Goal: Check status: Check status

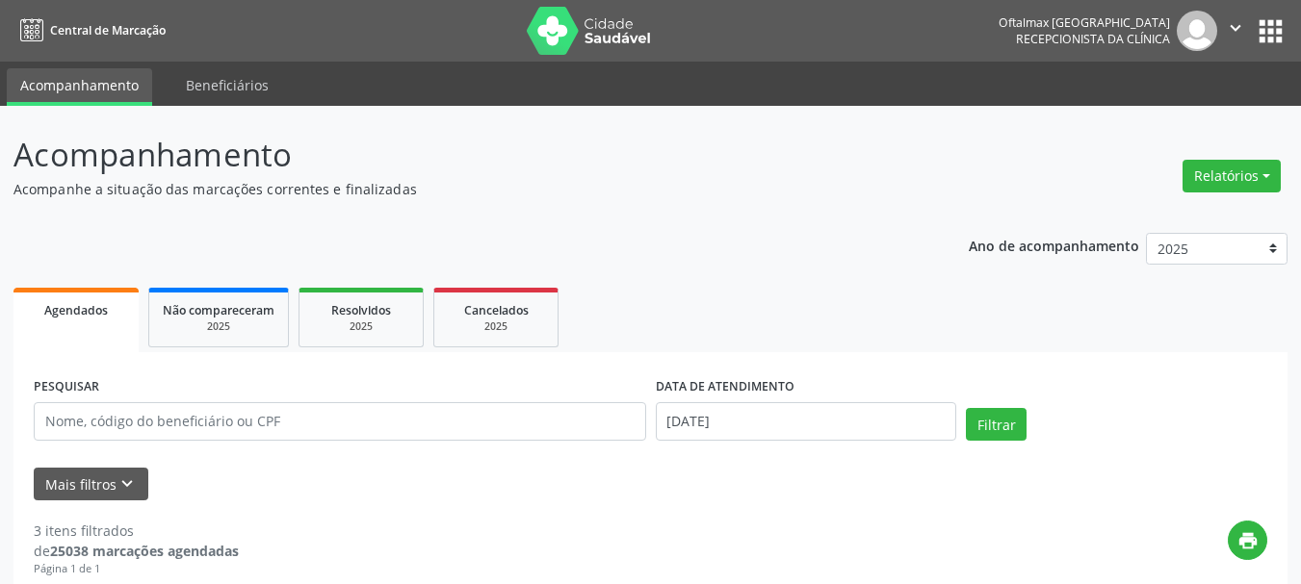
select select "8"
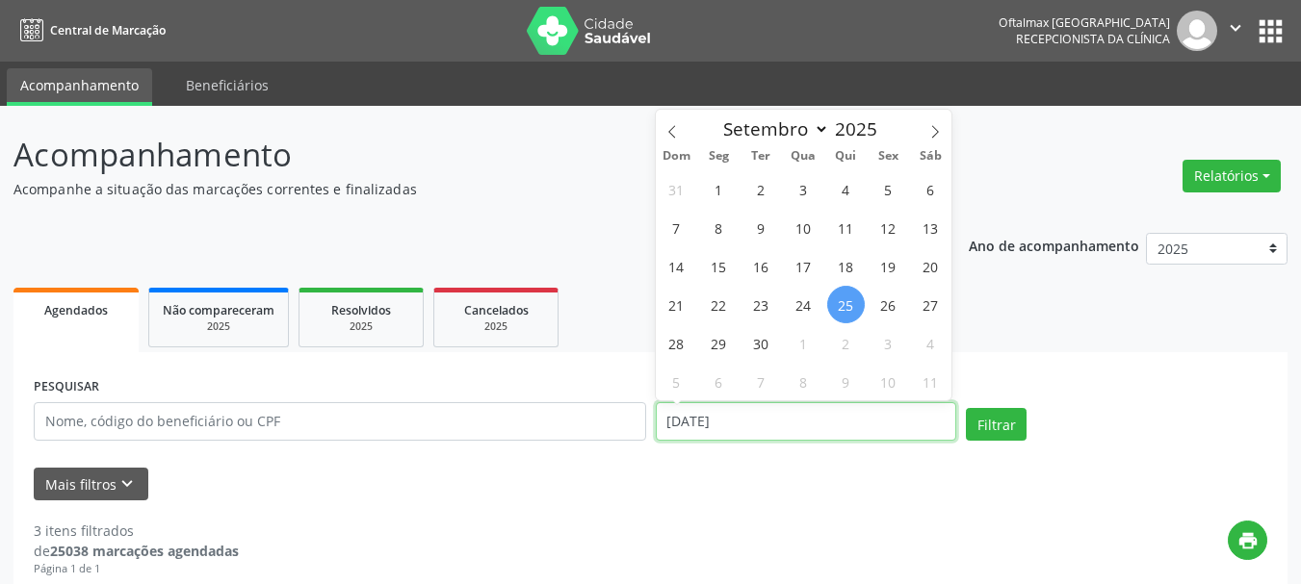
click at [849, 430] on input "[DATE]" at bounding box center [806, 421] width 301 height 39
click at [799, 349] on span "1" at bounding box center [804, 343] width 38 height 38
type input "[DATE]"
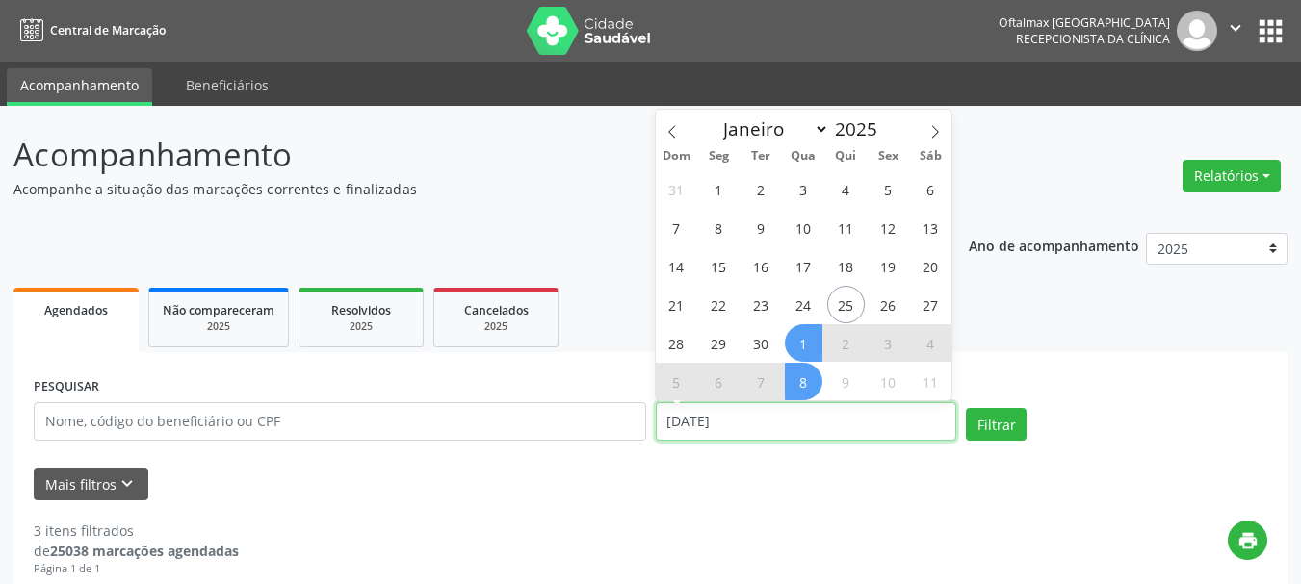
click at [805, 428] on input "[DATE]" at bounding box center [806, 421] width 301 height 39
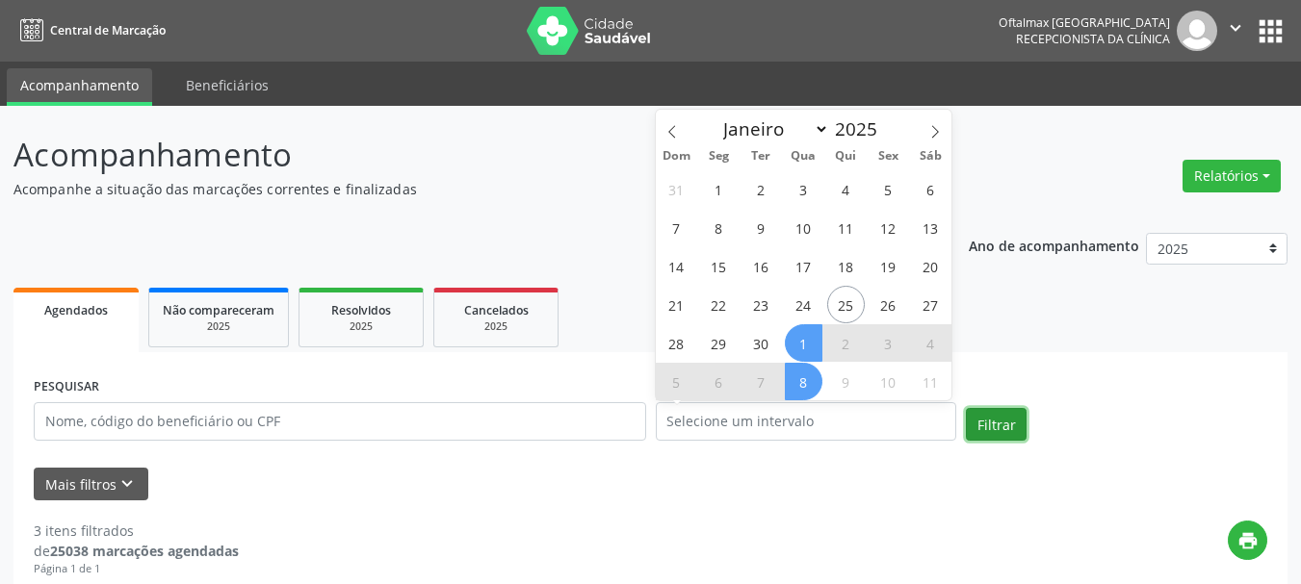
select select "9"
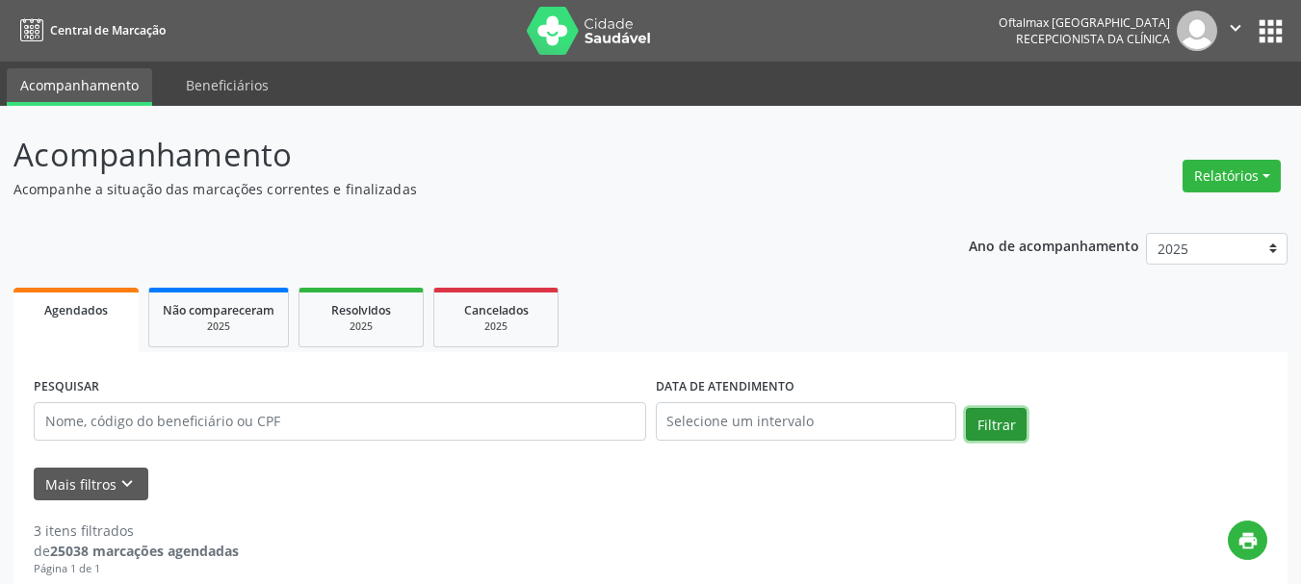
click at [993, 419] on button "Filtrar" at bounding box center [996, 424] width 61 height 33
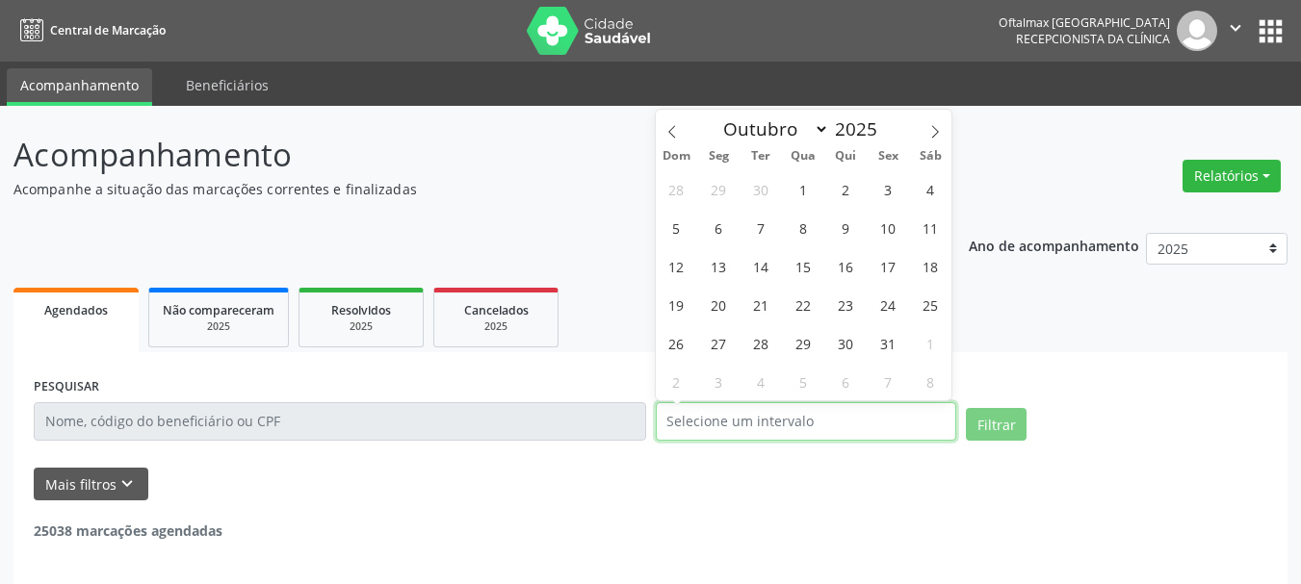
click at [714, 427] on input "text" at bounding box center [806, 421] width 301 height 39
click at [796, 190] on span "1" at bounding box center [804, 189] width 38 height 38
type input "[DATE]"
click at [796, 190] on span "1" at bounding box center [804, 189] width 38 height 38
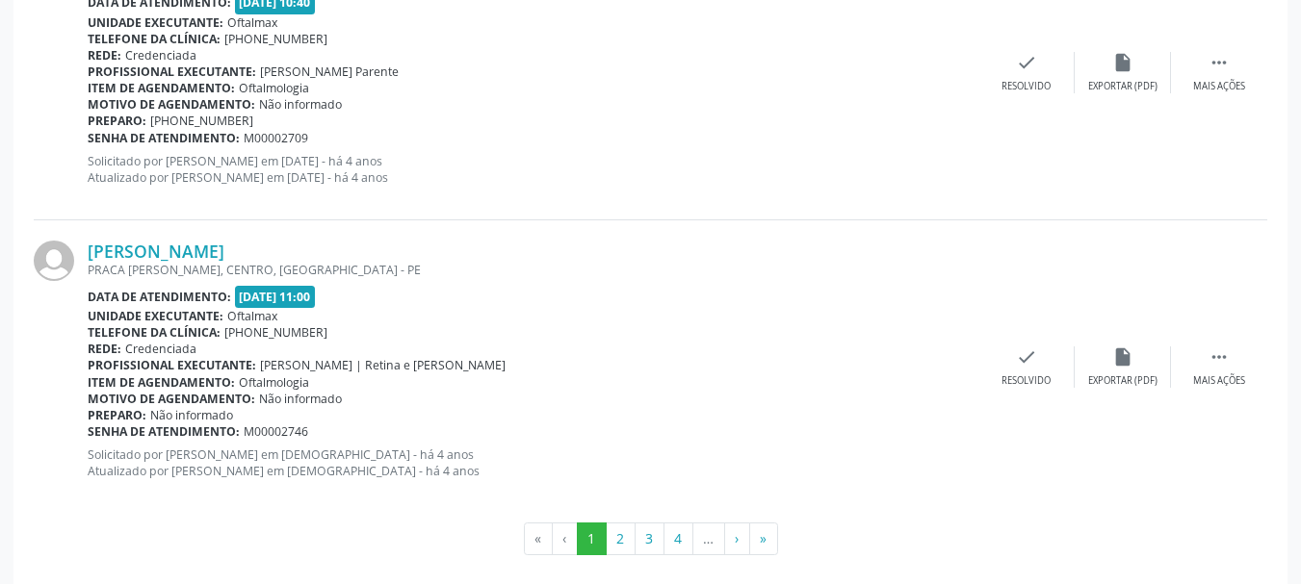
scroll to position [4475, 0]
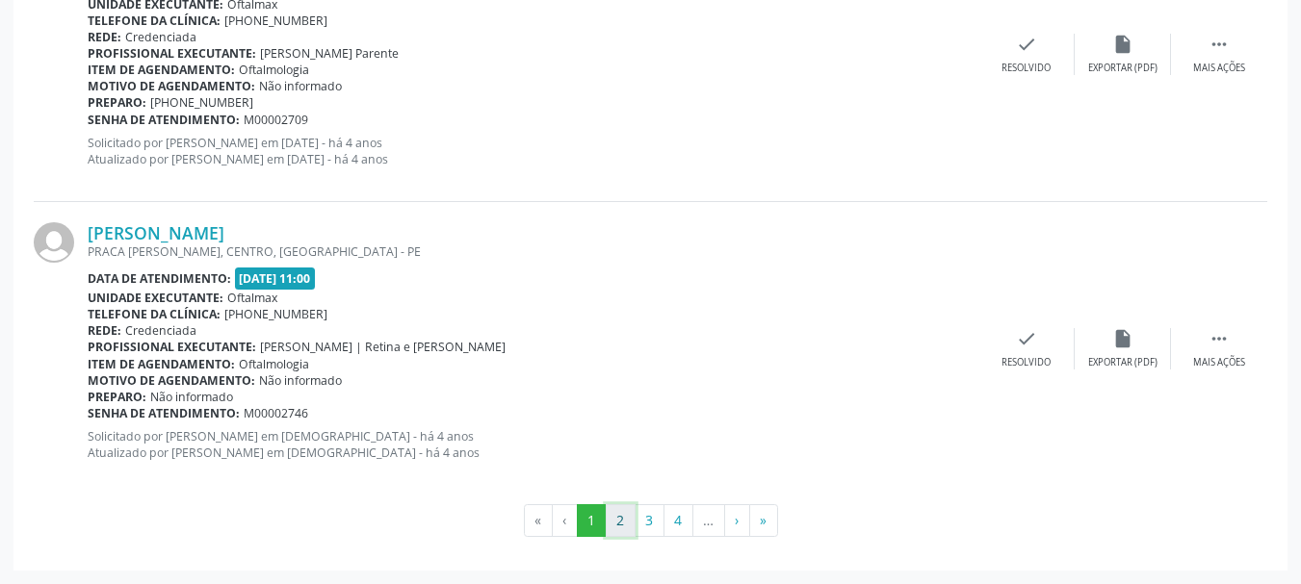
click at [622, 519] on button "2" at bounding box center [621, 520] width 30 height 33
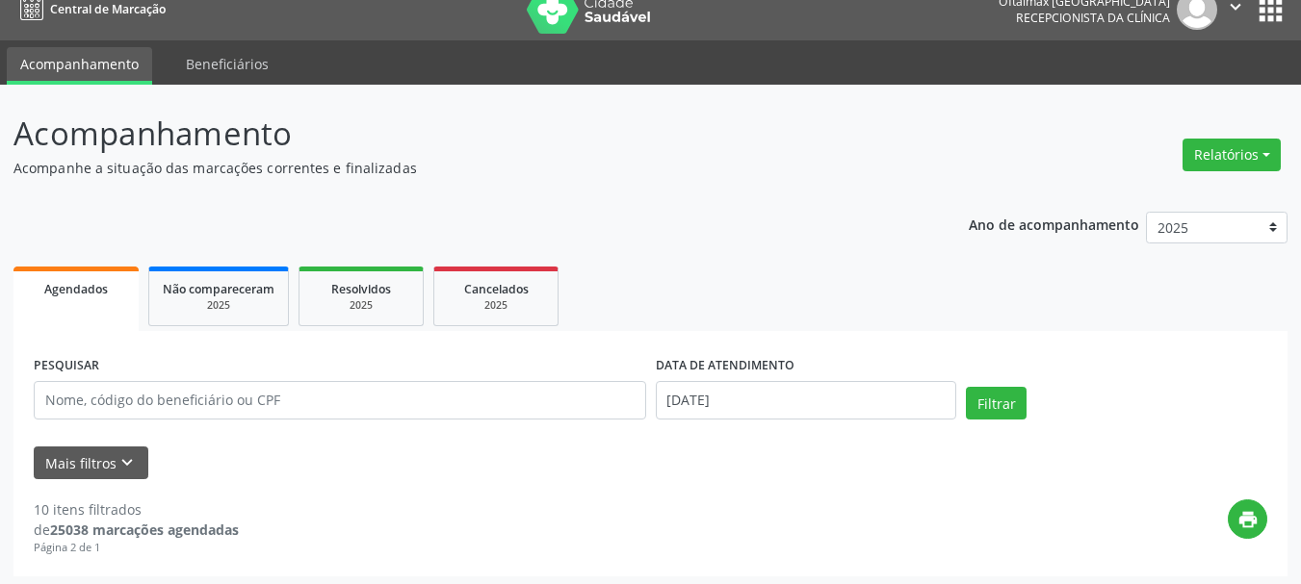
scroll to position [27, 0]
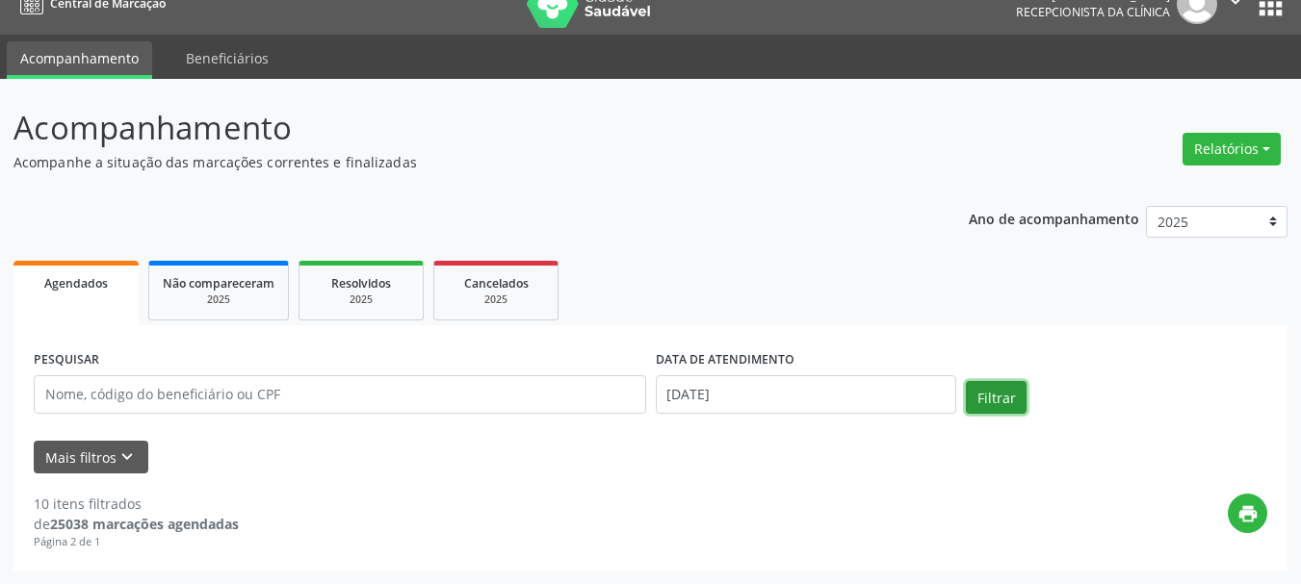
click at [988, 392] on button "Filtrar" at bounding box center [996, 397] width 61 height 33
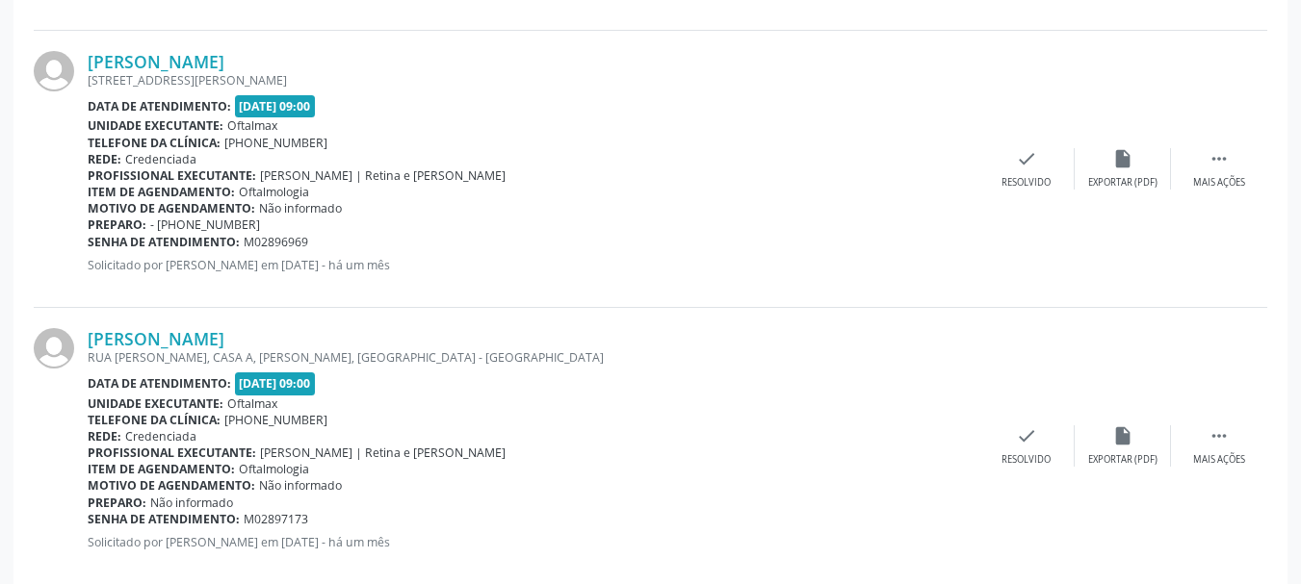
scroll to position [1952, 0]
click at [151, 68] on link "[PERSON_NAME]" at bounding box center [156, 60] width 137 height 21
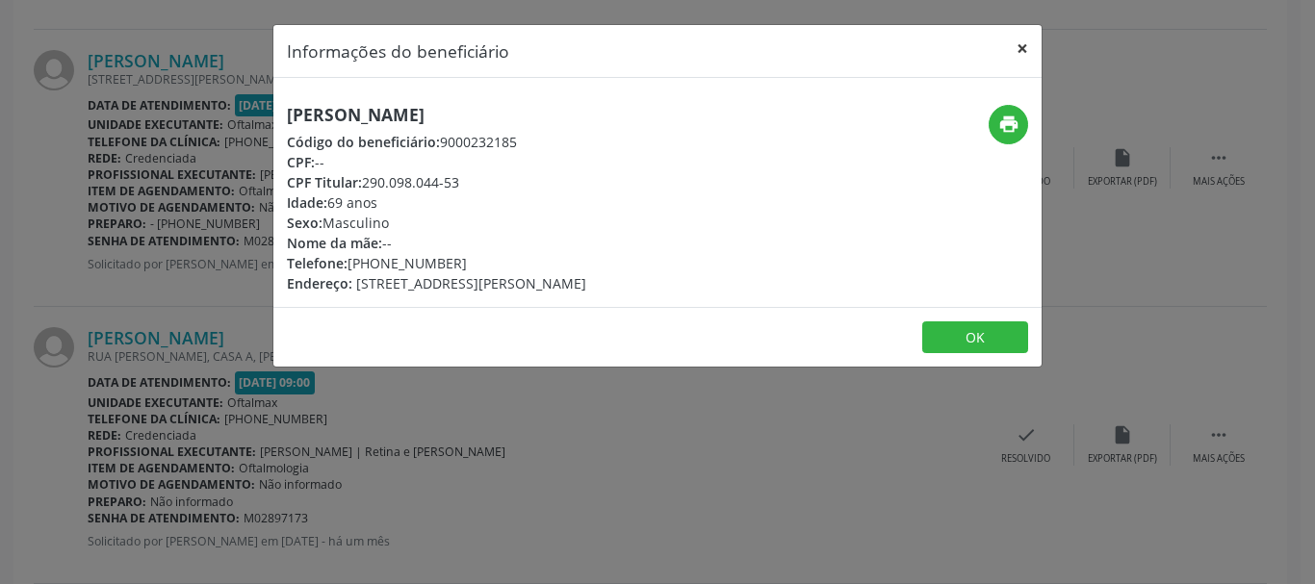
drag, startPoint x: 1020, startPoint y: 52, endPoint x: 716, endPoint y: 39, distance: 303.5
click at [1019, 52] on button "×" at bounding box center [1022, 48] width 39 height 47
